Goal: Complete application form

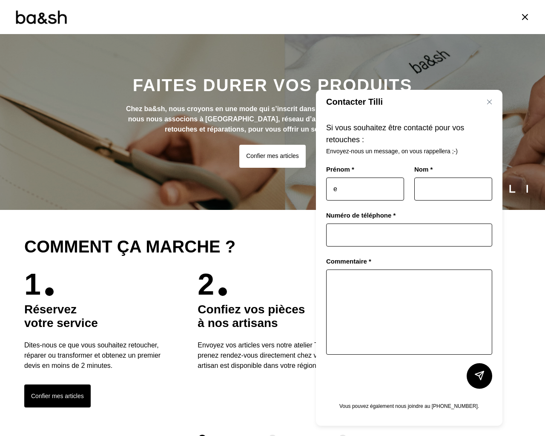
type input "e"
type textarea "e"
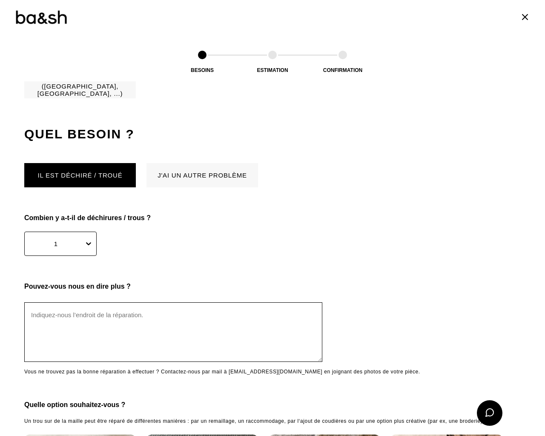
scroll to position [820, 0]
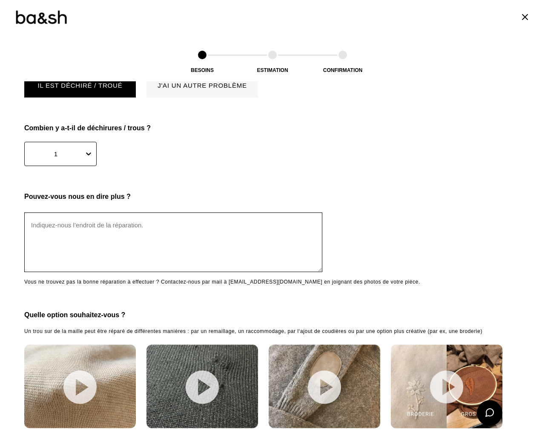
type textarea "e"
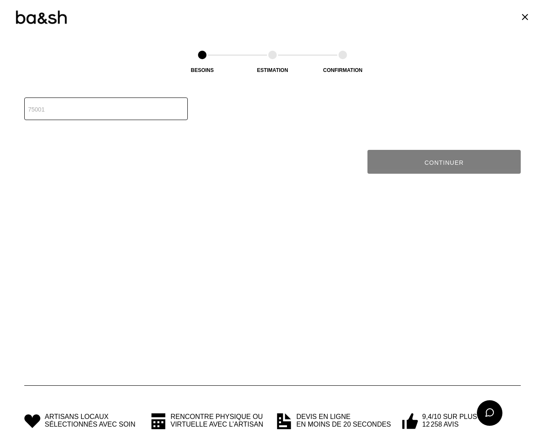
scroll to position [1206, 0]
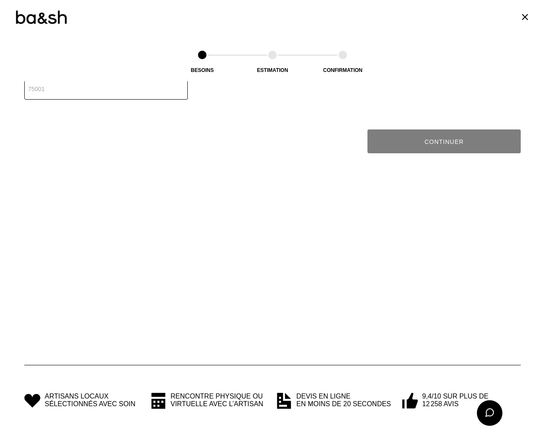
type input "1"
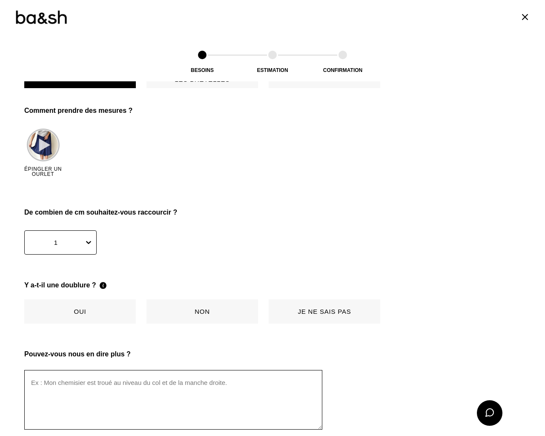
type textarea "e"
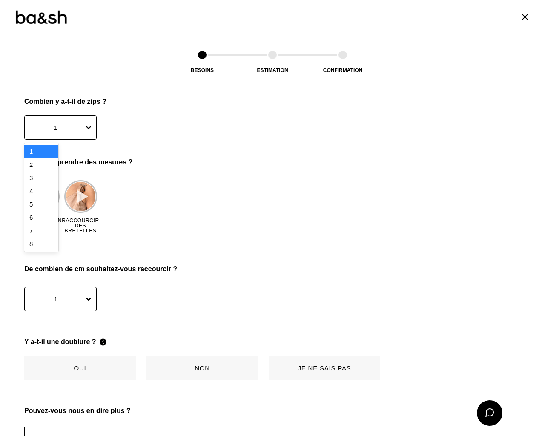
scroll to position [1101, 0]
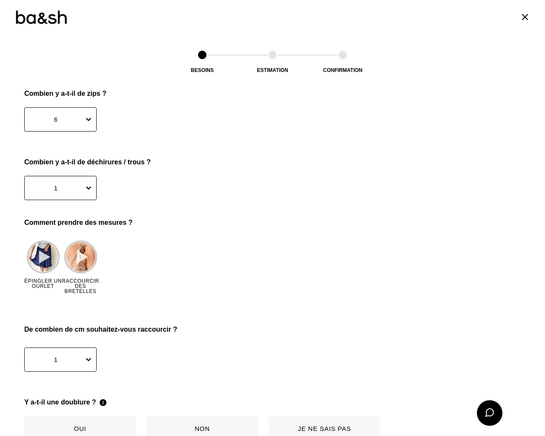
type input "e"
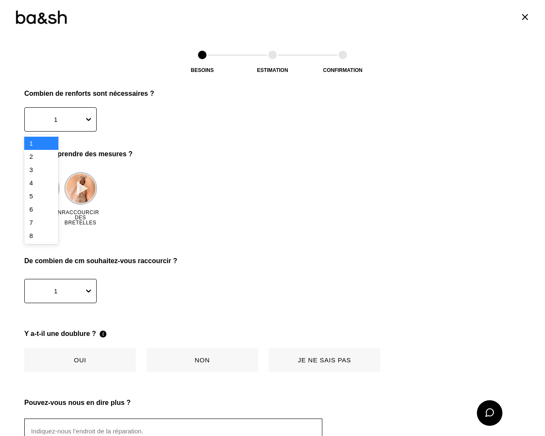
scroll to position [1238, 0]
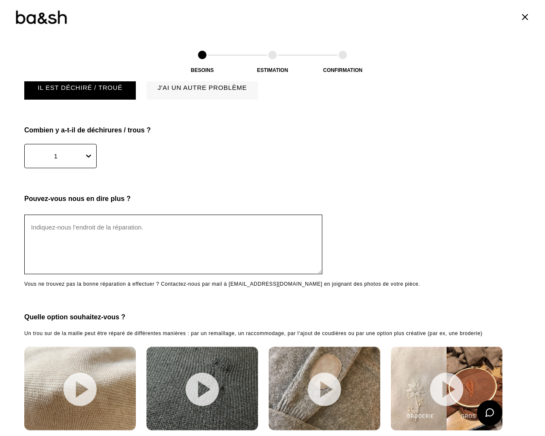
type input "e"
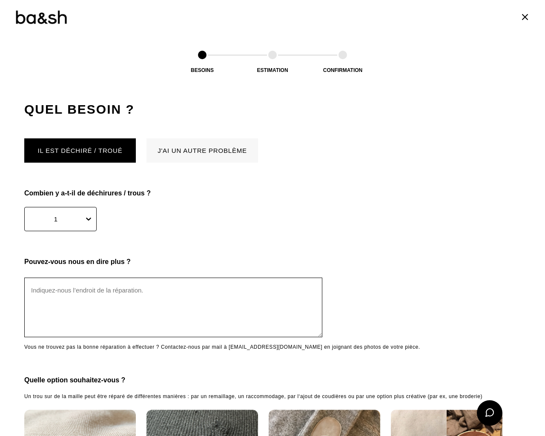
type textarea "e"
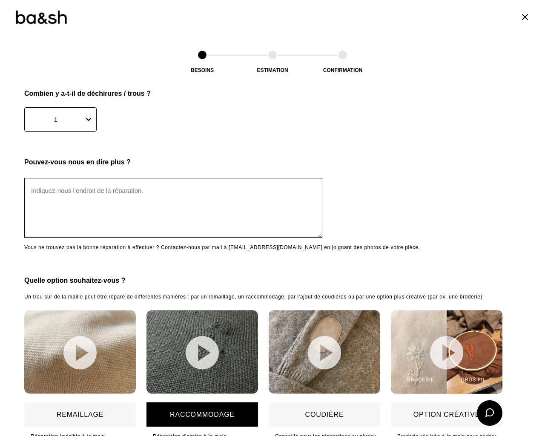
type input "1"
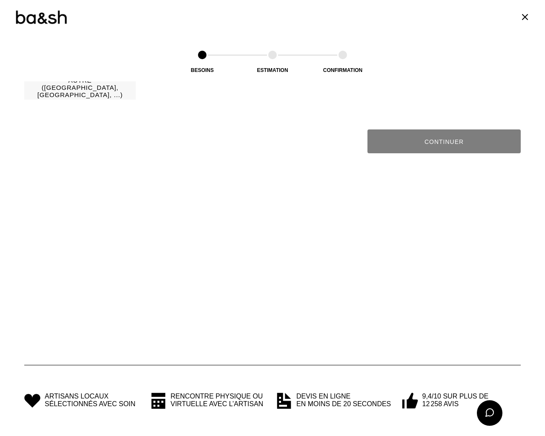
scroll to position [694, 0]
